Goal: Find contact information: Find contact information

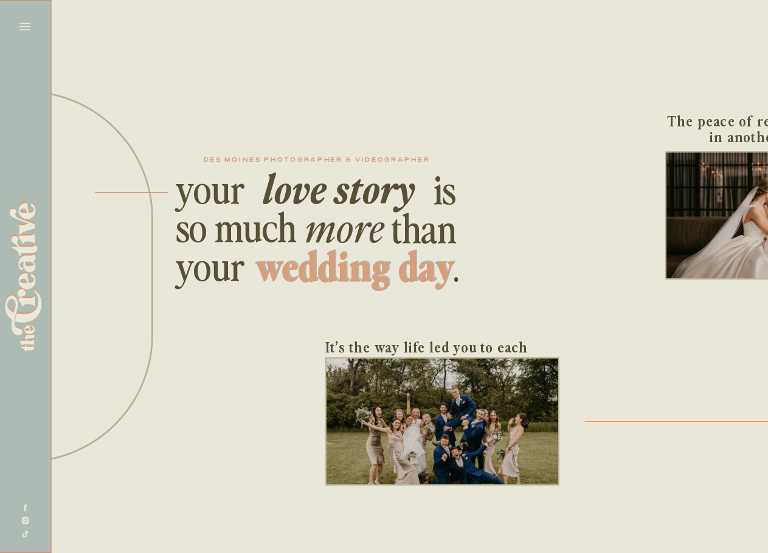
scroll to position [2, 182]
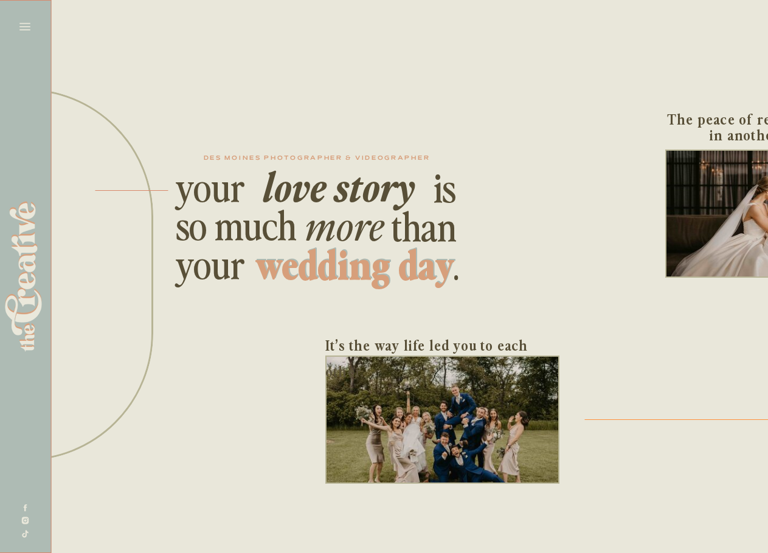
click at [24, 21] on icon at bounding box center [24, 26] width 17 height 17
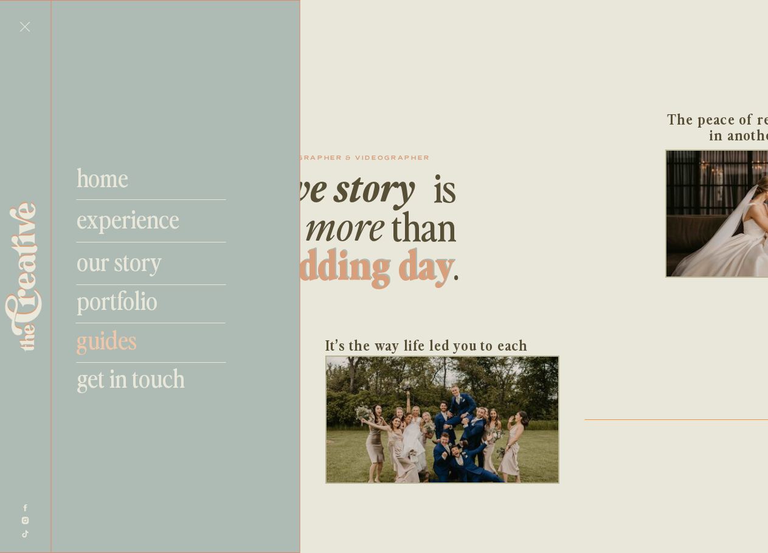
click at [102, 340] on nav "guides" at bounding box center [156, 339] width 161 height 29
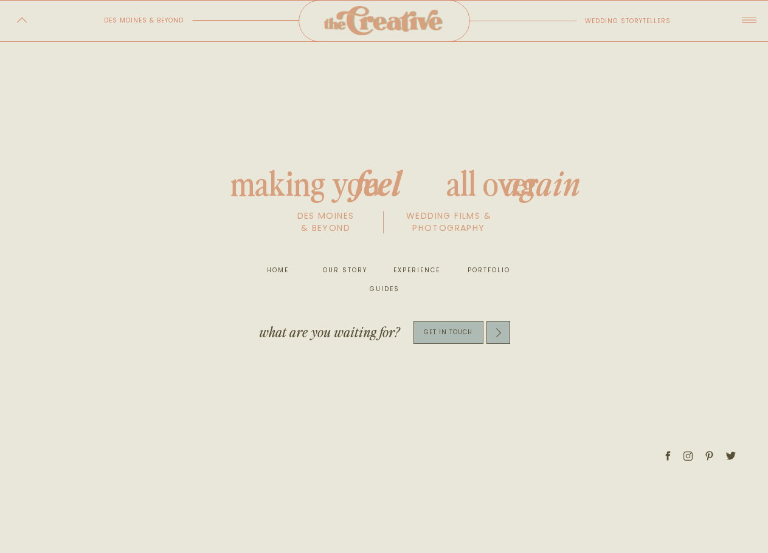
scroll to position [1164, 0]
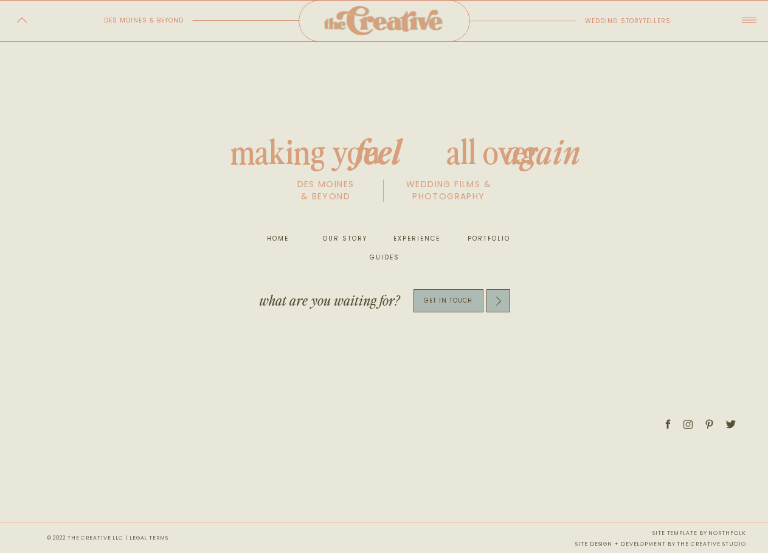
click at [430, 299] on p "get in touch" at bounding box center [448, 301] width 70 height 14
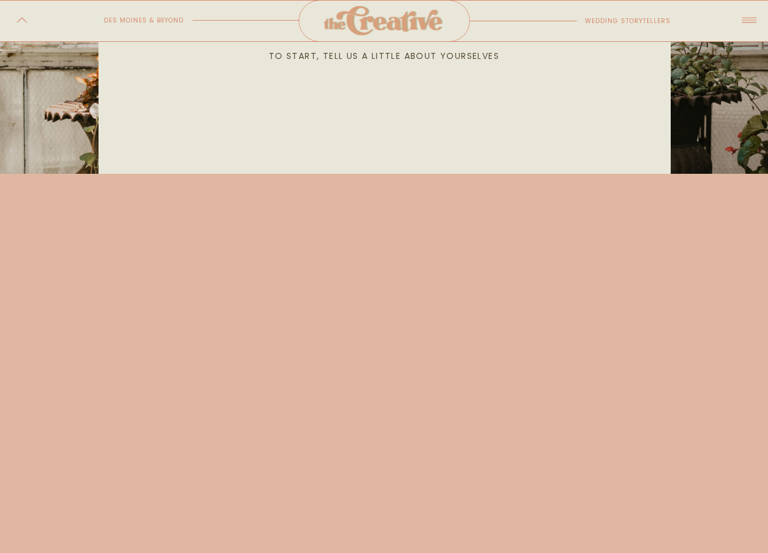
scroll to position [426, 0]
